Goal: Check status: Check status

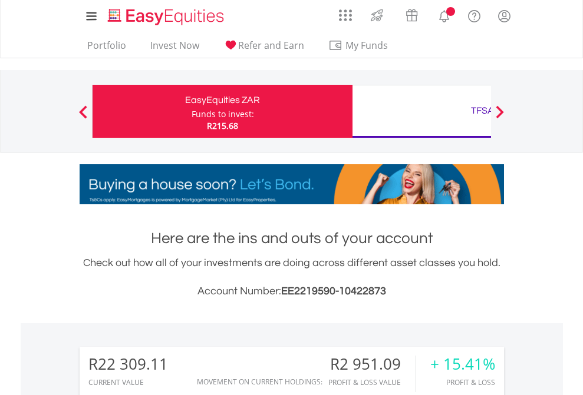
scroll to position [113, 185]
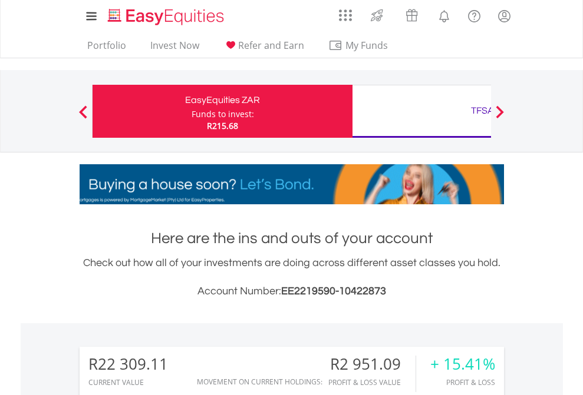
click at [192, 111] on div "Funds to invest:" at bounding box center [223, 114] width 62 height 12
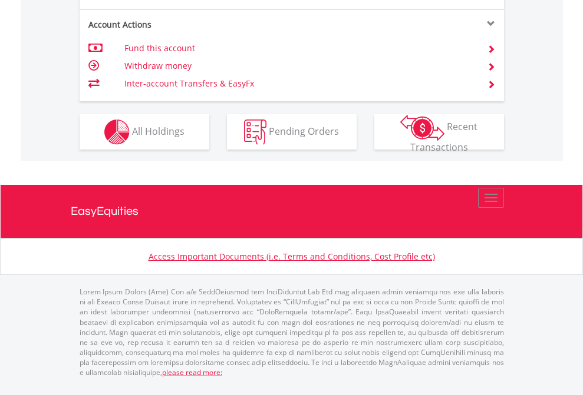
scroll to position [1153, 0]
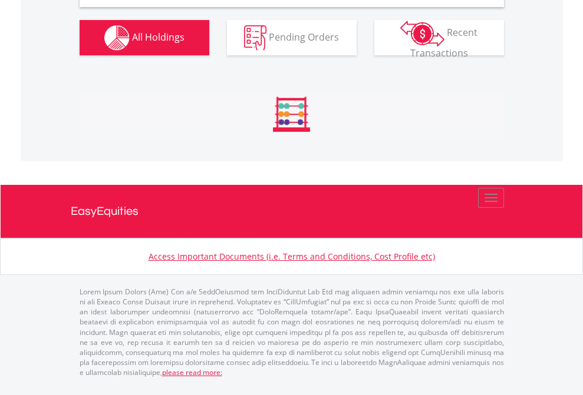
scroll to position [1139, 0]
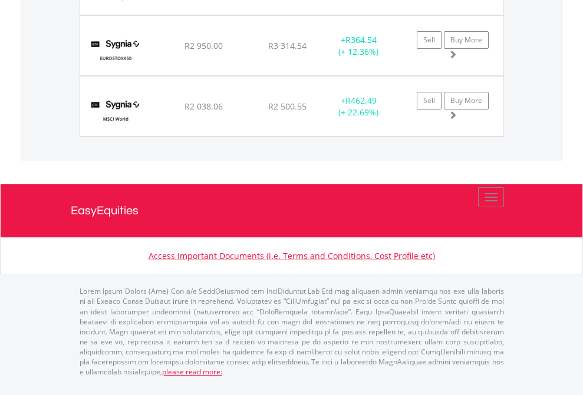
scroll to position [85, 0]
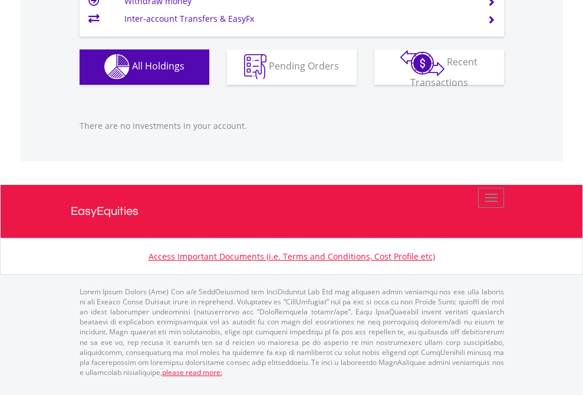
scroll to position [113, 185]
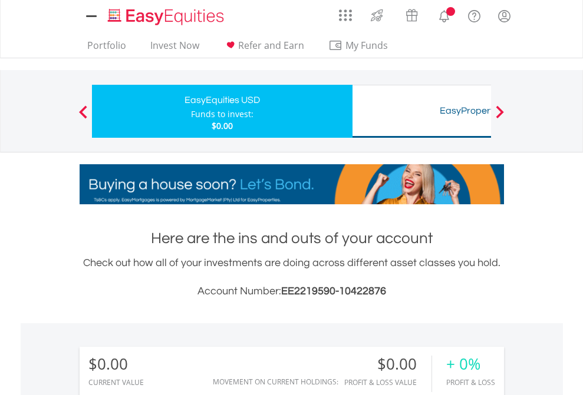
scroll to position [113, 185]
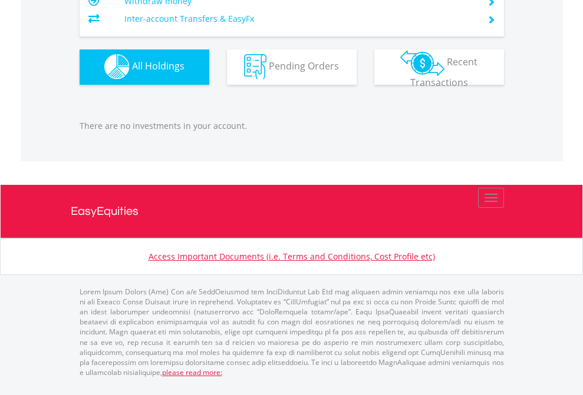
scroll to position [1167, 0]
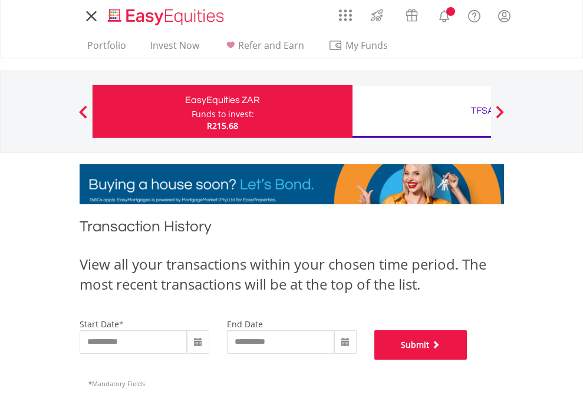
click at [467, 360] on button "Submit" at bounding box center [420, 345] width 93 height 29
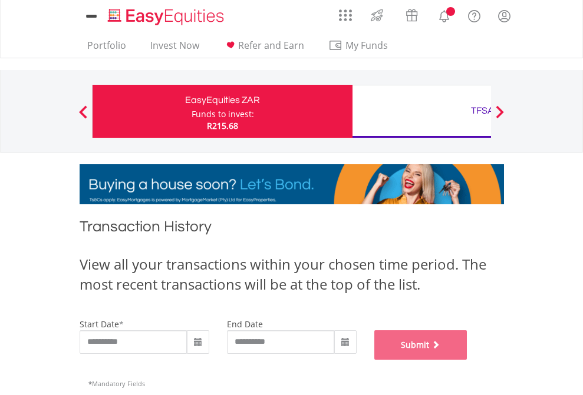
scroll to position [478, 0]
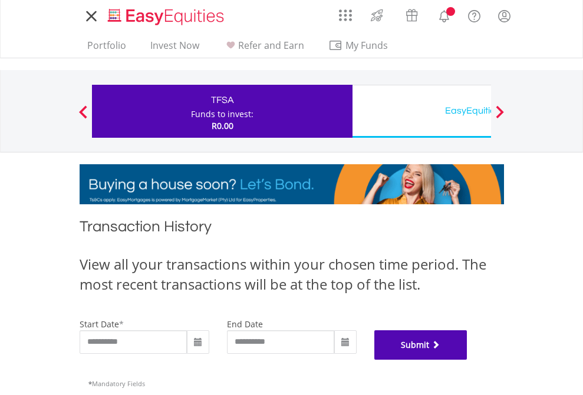
click at [467, 360] on button "Submit" at bounding box center [420, 345] width 93 height 29
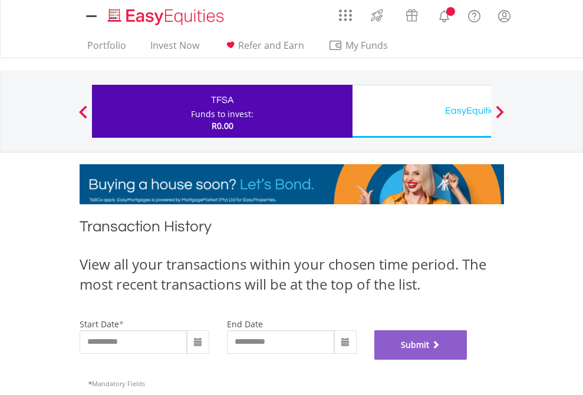
scroll to position [478, 0]
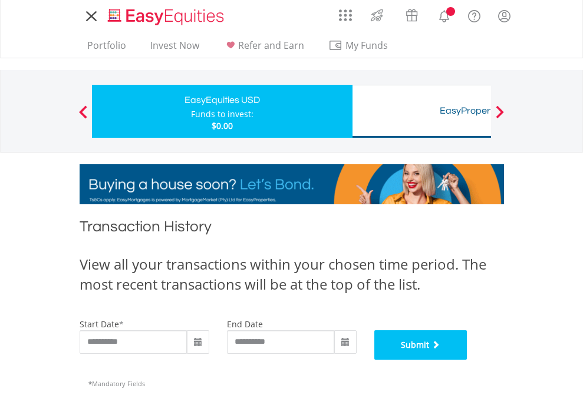
click at [467, 360] on button "Submit" at bounding box center [420, 345] width 93 height 29
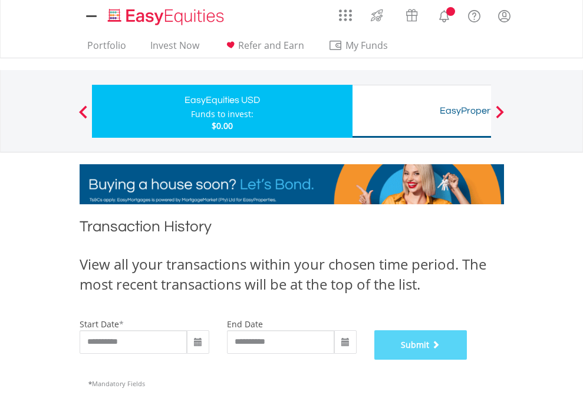
scroll to position [478, 0]
